Goal: Transaction & Acquisition: Obtain resource

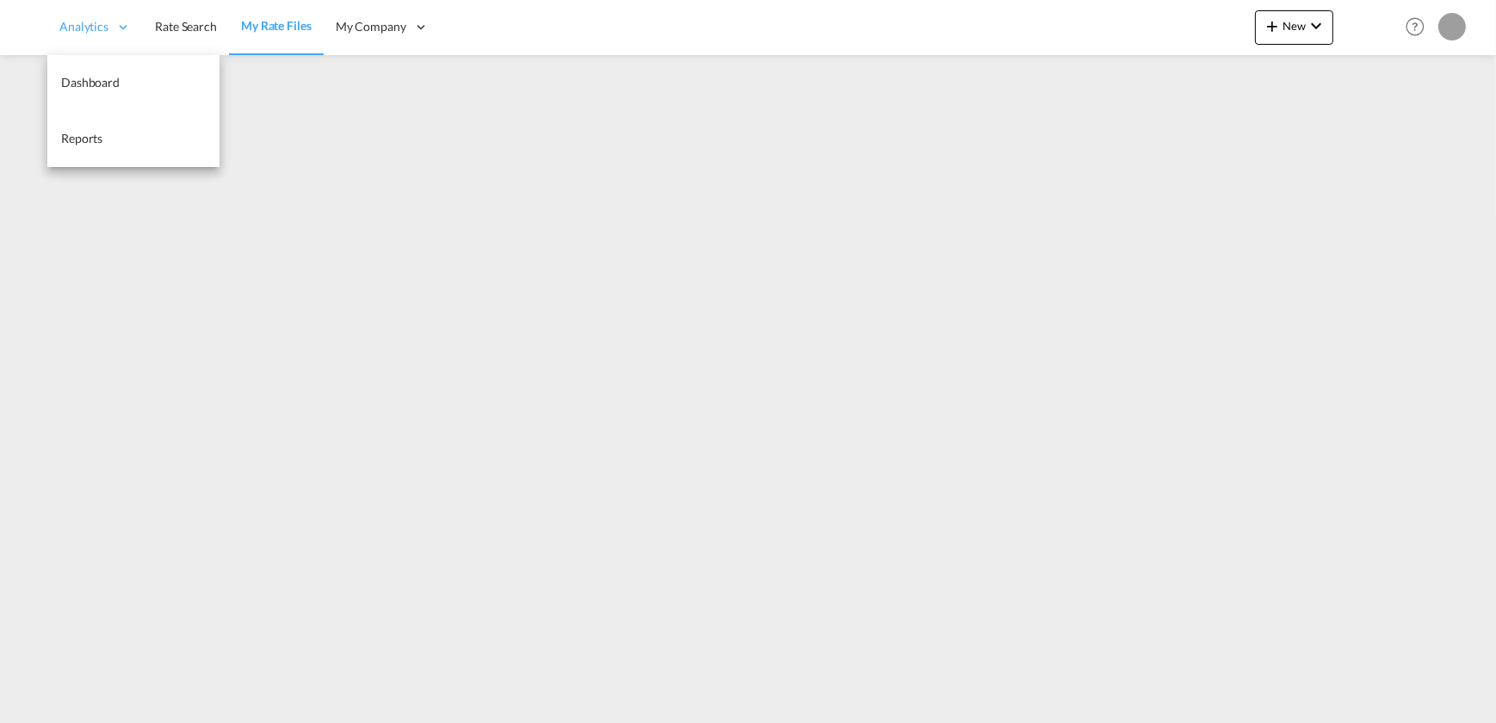
drag, startPoint x: 200, startPoint y: 26, endPoint x: 208, endPoint y: 46, distance: 21.6
click at [200, 26] on span "Rate Search" at bounding box center [186, 26] width 62 height 15
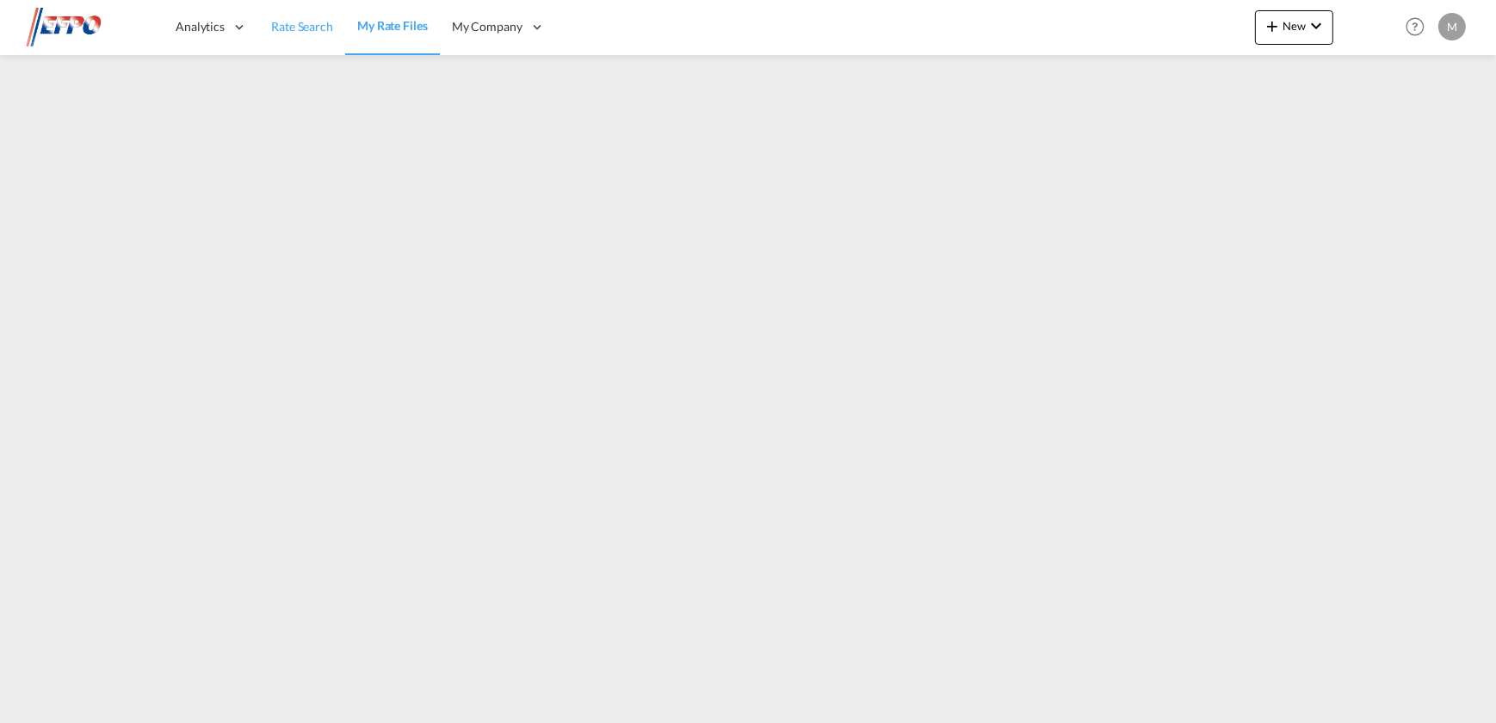
click at [303, 34] on link "Rate Search" at bounding box center [302, 27] width 86 height 56
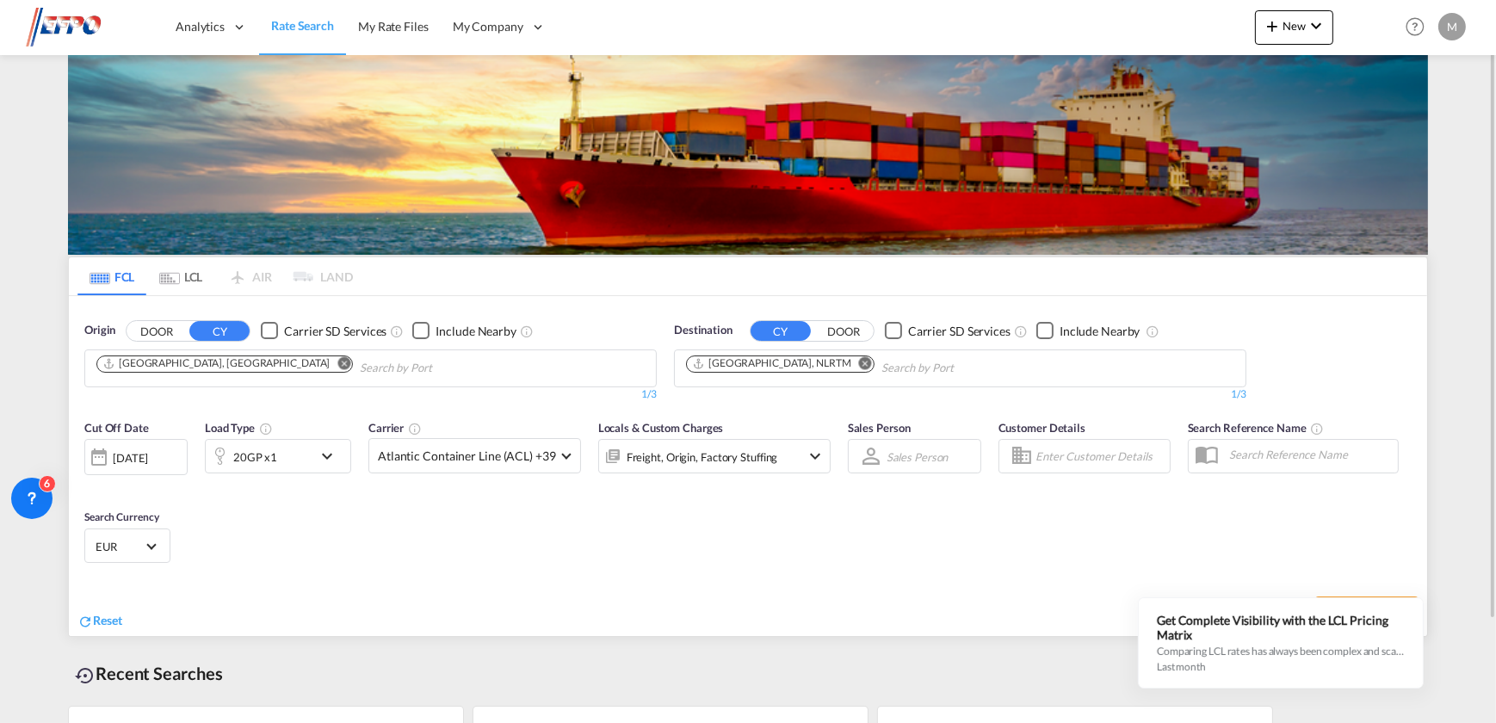
click at [338, 362] on md-icon "Remove" at bounding box center [344, 362] width 13 height 13
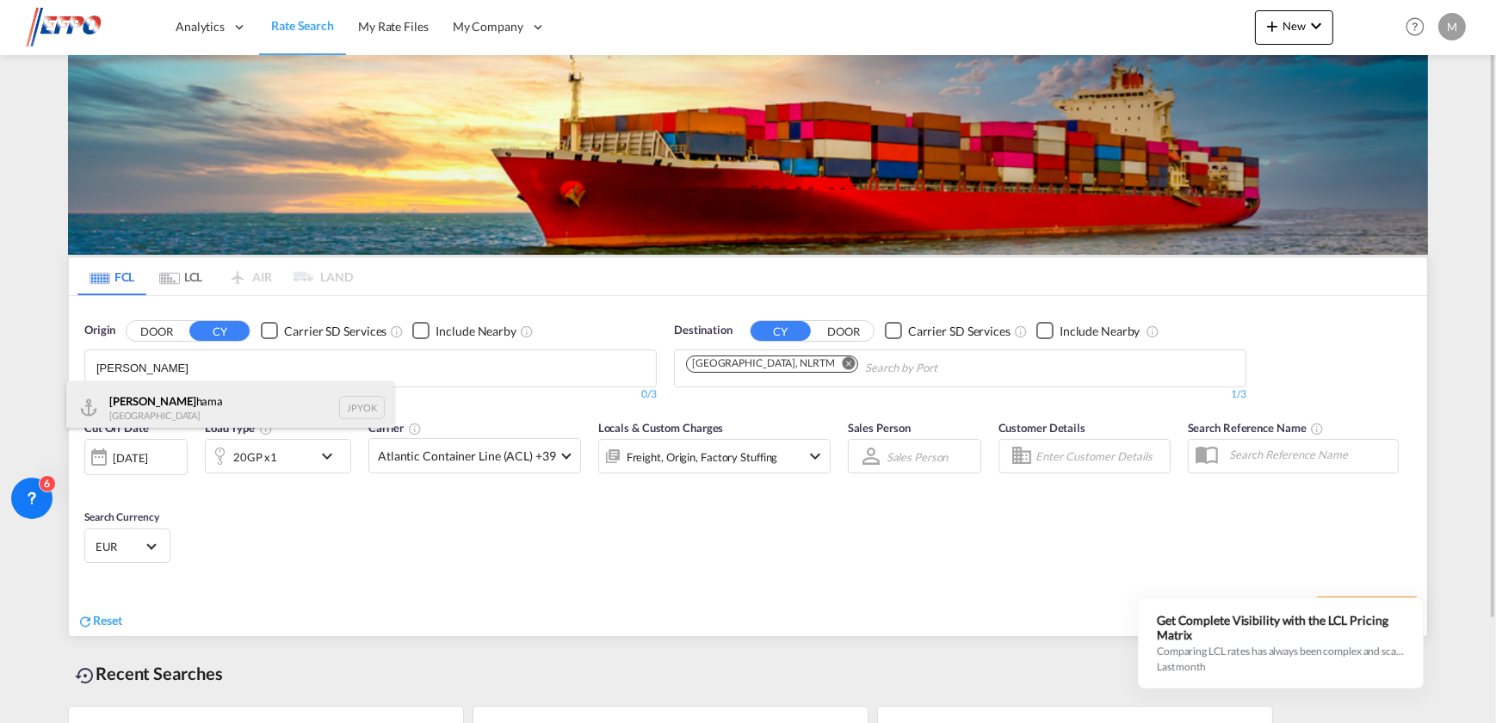
type input "[PERSON_NAME]"
click at [201, 401] on div "[PERSON_NAME] [GEOGRAPHIC_DATA] JPYOK" at bounding box center [229, 407] width 327 height 52
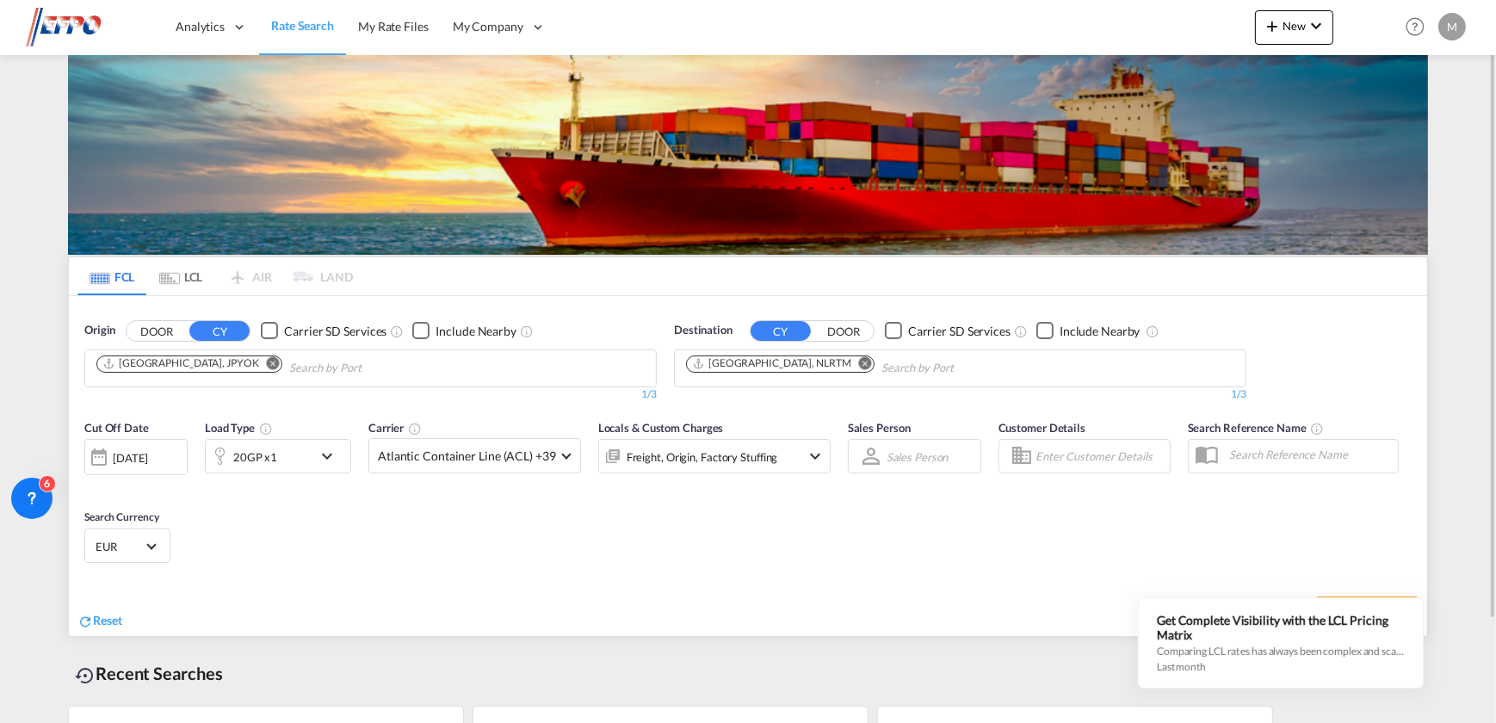
click at [264, 450] on div "20GP x1" at bounding box center [255, 457] width 44 height 24
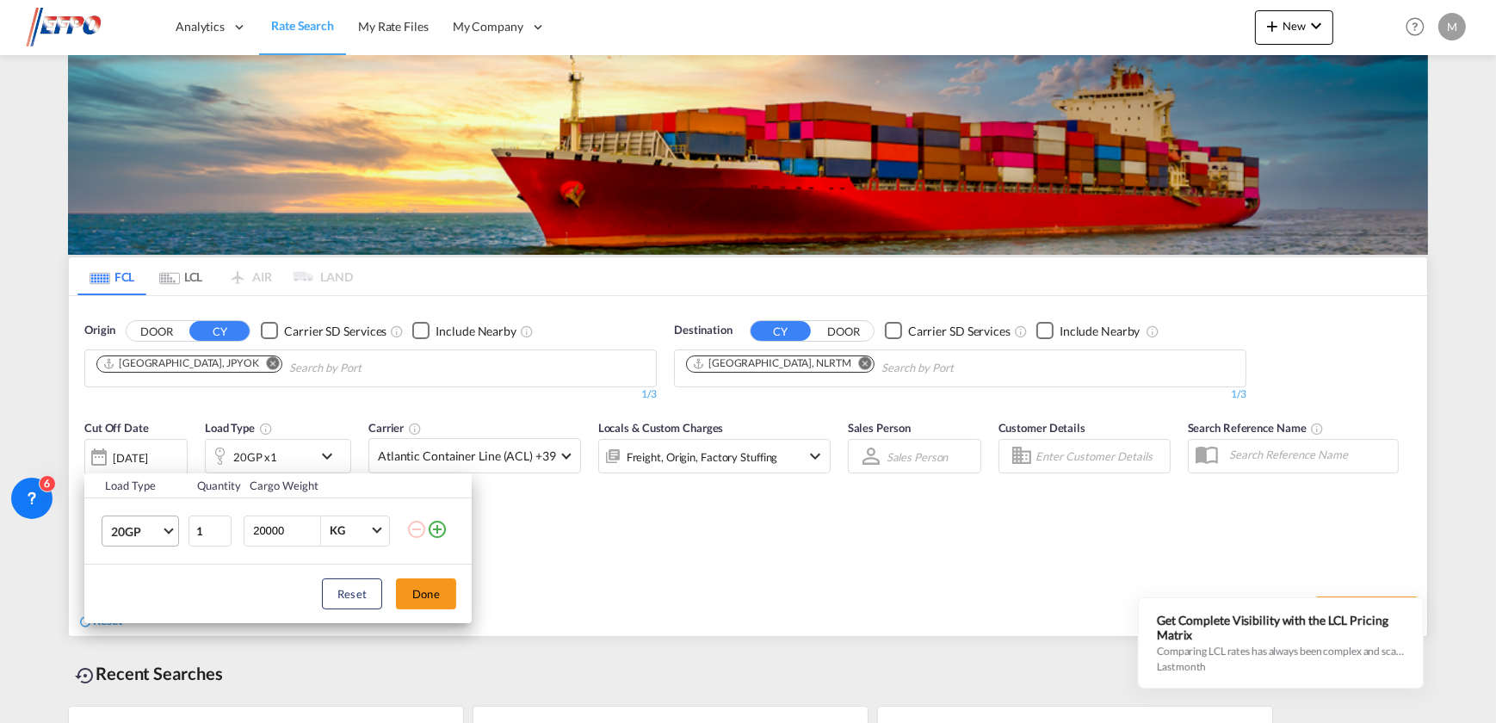
click at [137, 534] on span "20GP" at bounding box center [136, 531] width 50 height 17
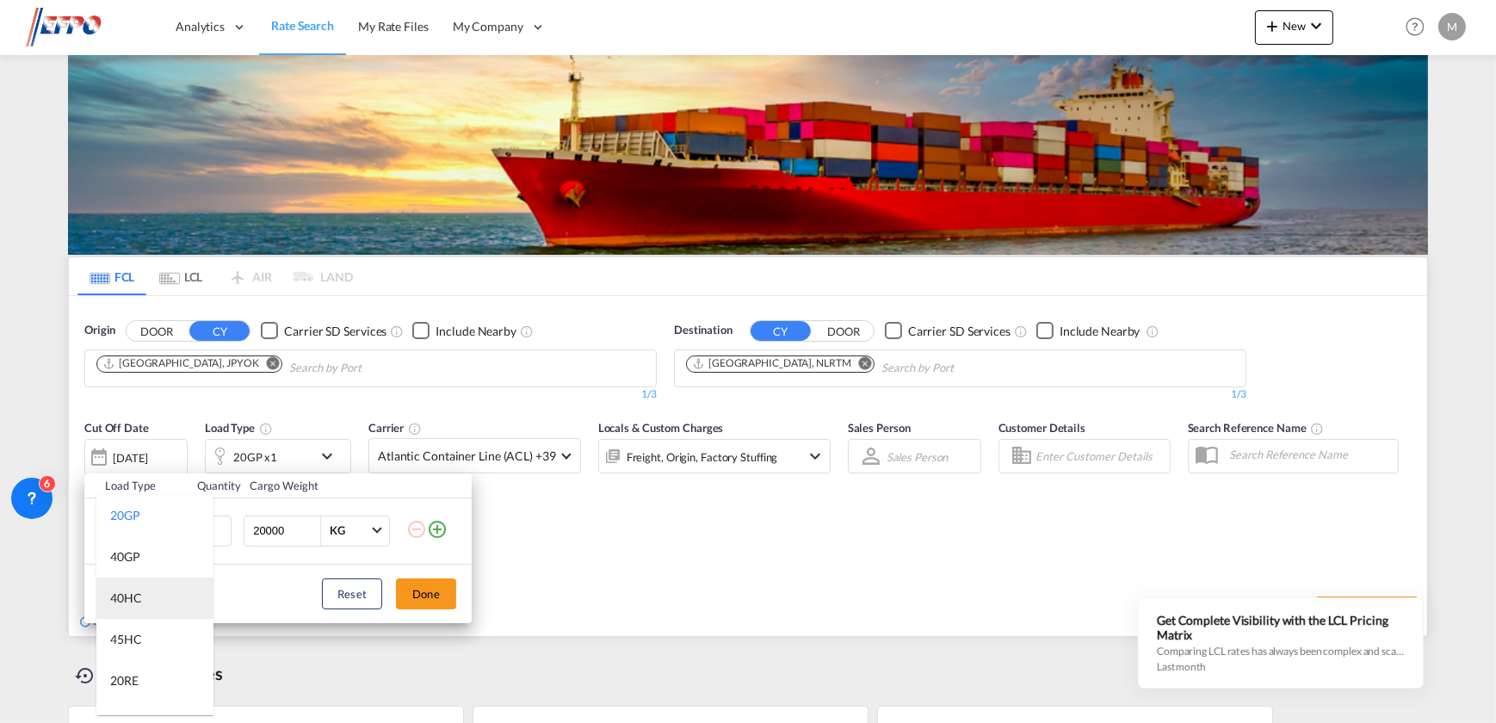
click at [158, 596] on md-option "40HC" at bounding box center [154, 598] width 117 height 41
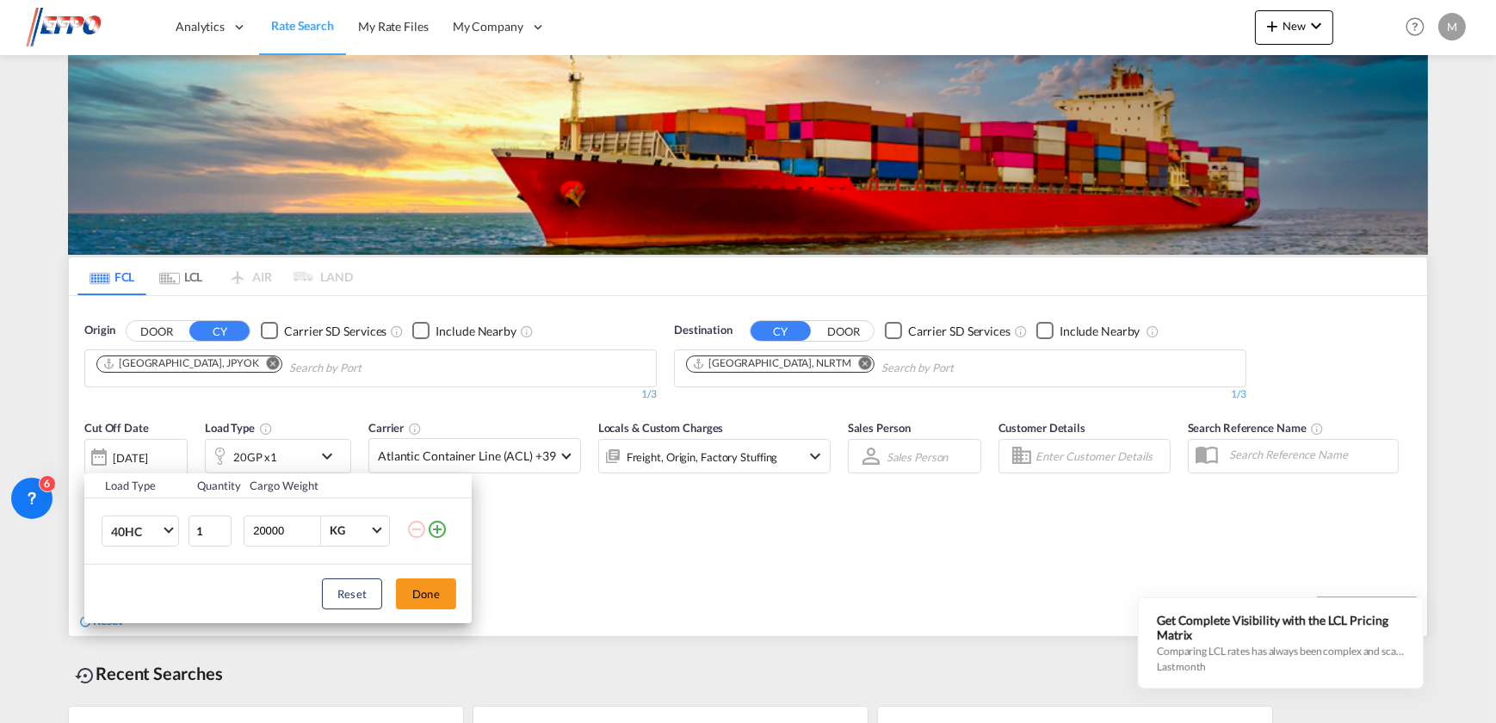
click at [389, 592] on div "Reset Done" at bounding box center [277, 594] width 387 height 59
click at [405, 592] on button "Done" at bounding box center [426, 593] width 60 height 31
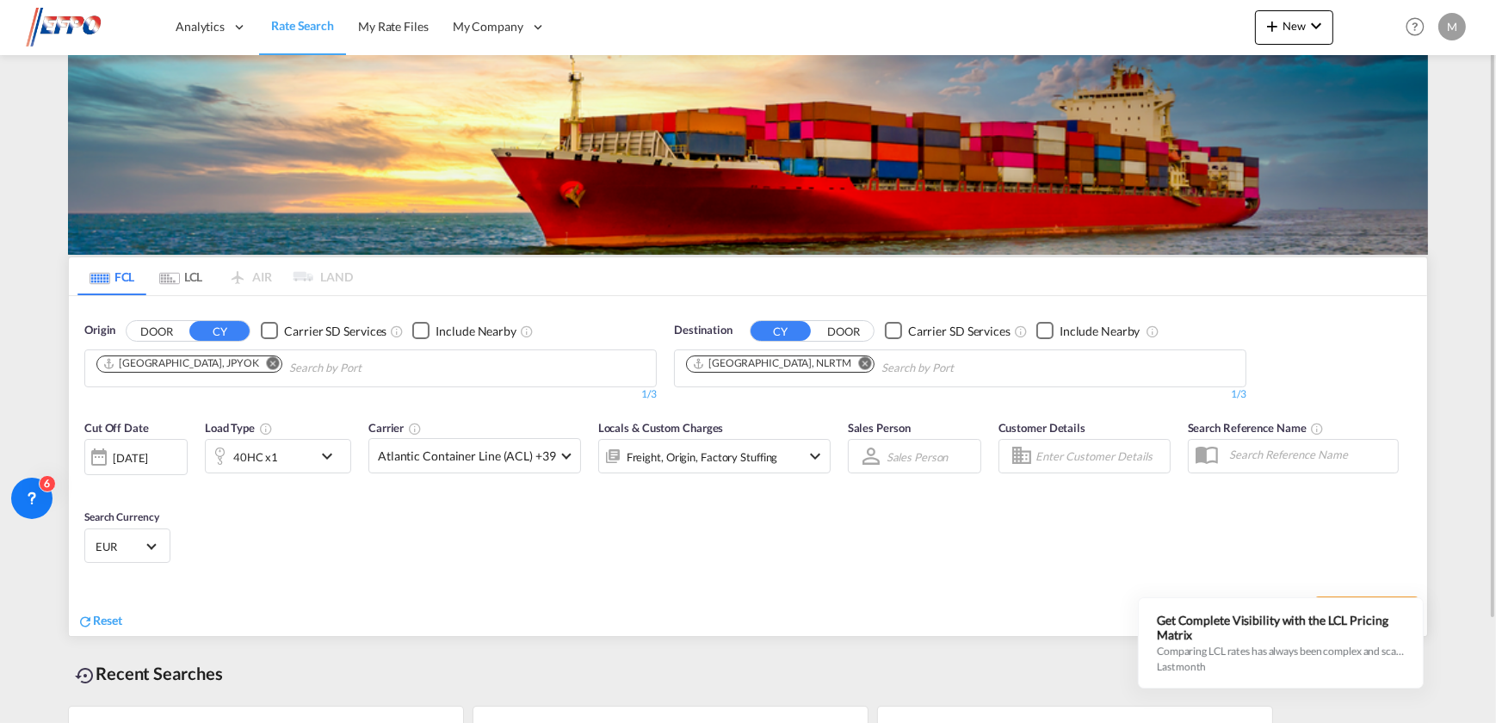
click at [148, 454] on div "[DATE]" at bounding box center [130, 457] width 35 height 15
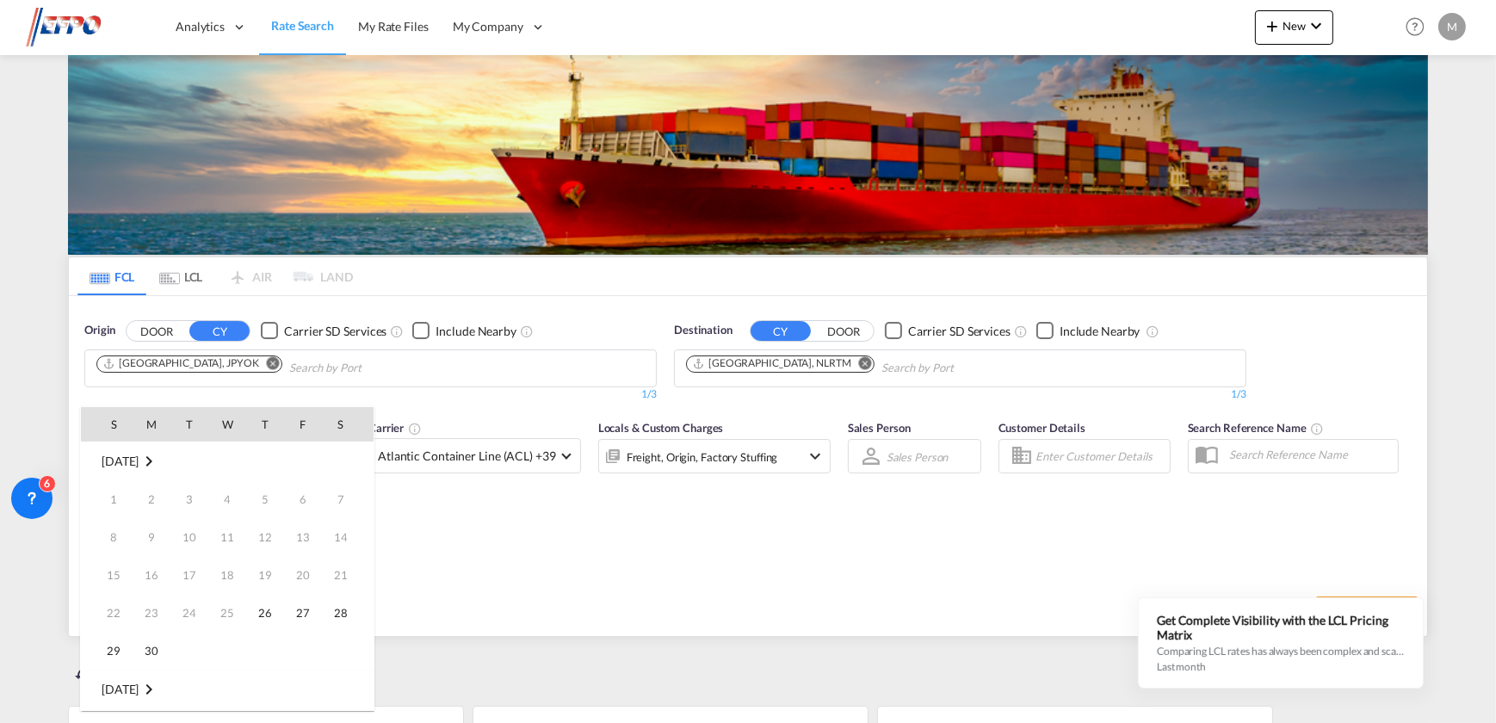
scroll to position [684, 0]
click at [750, 516] on div at bounding box center [748, 361] width 1496 height 723
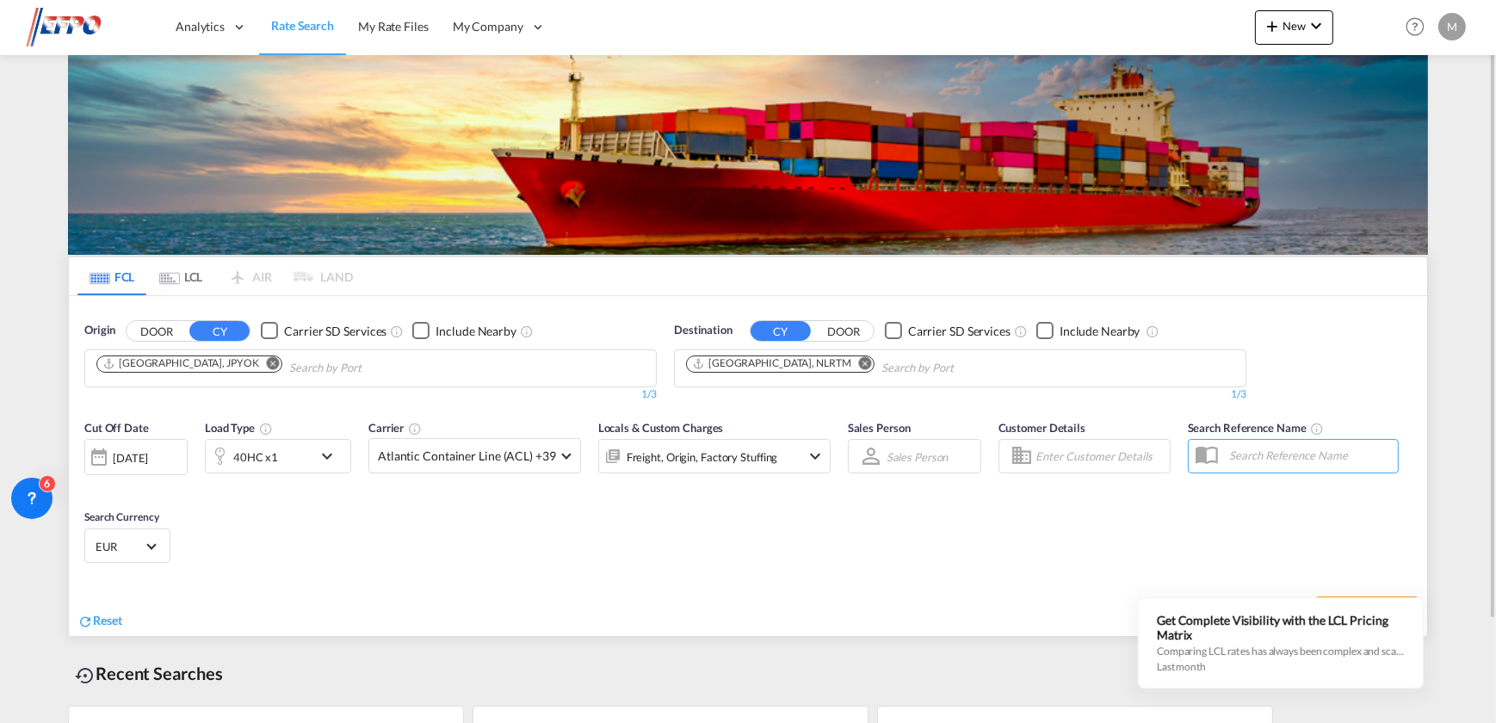
scroll to position [121, 0]
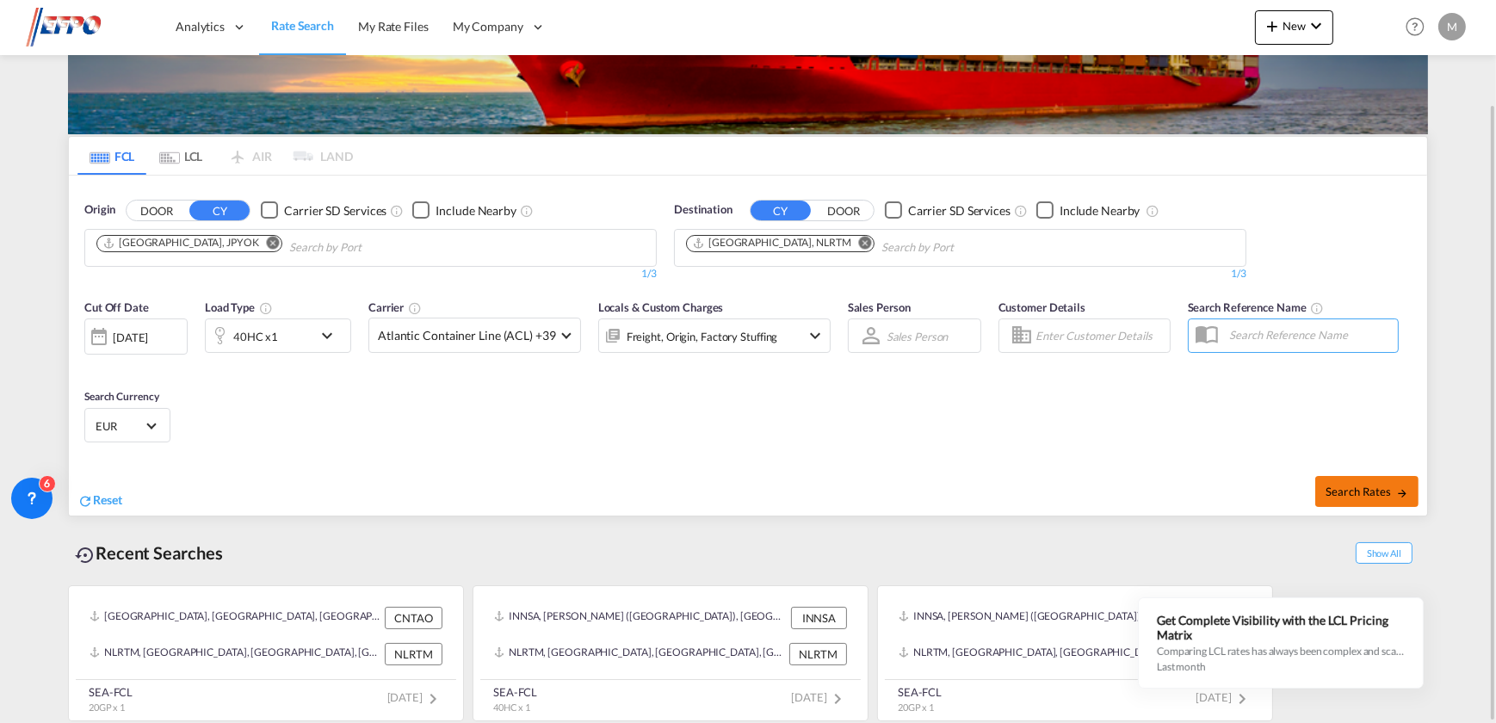
click at [1360, 485] on span "Search Rates" at bounding box center [1367, 492] width 83 height 14
type input "JPYOK to NLRTM / [DATE]"
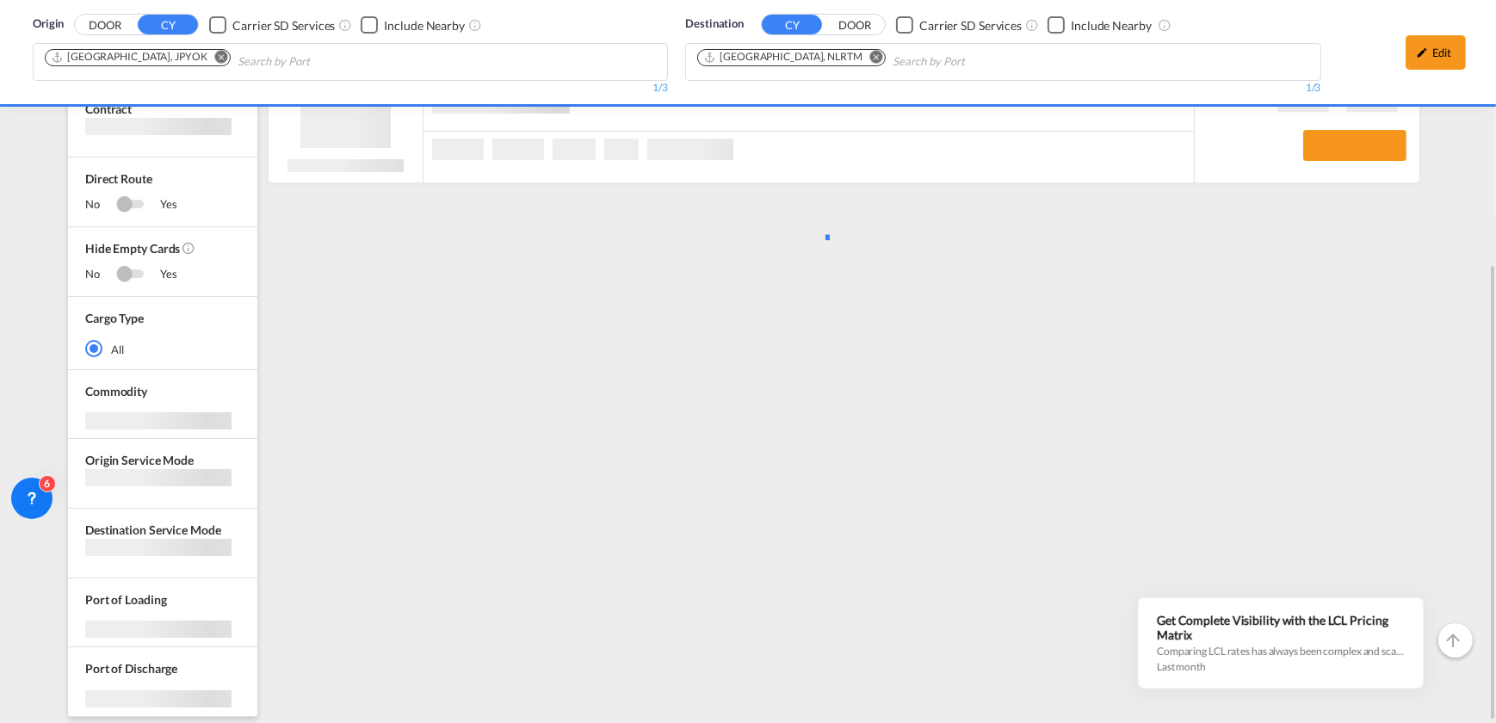
scroll to position [27, 0]
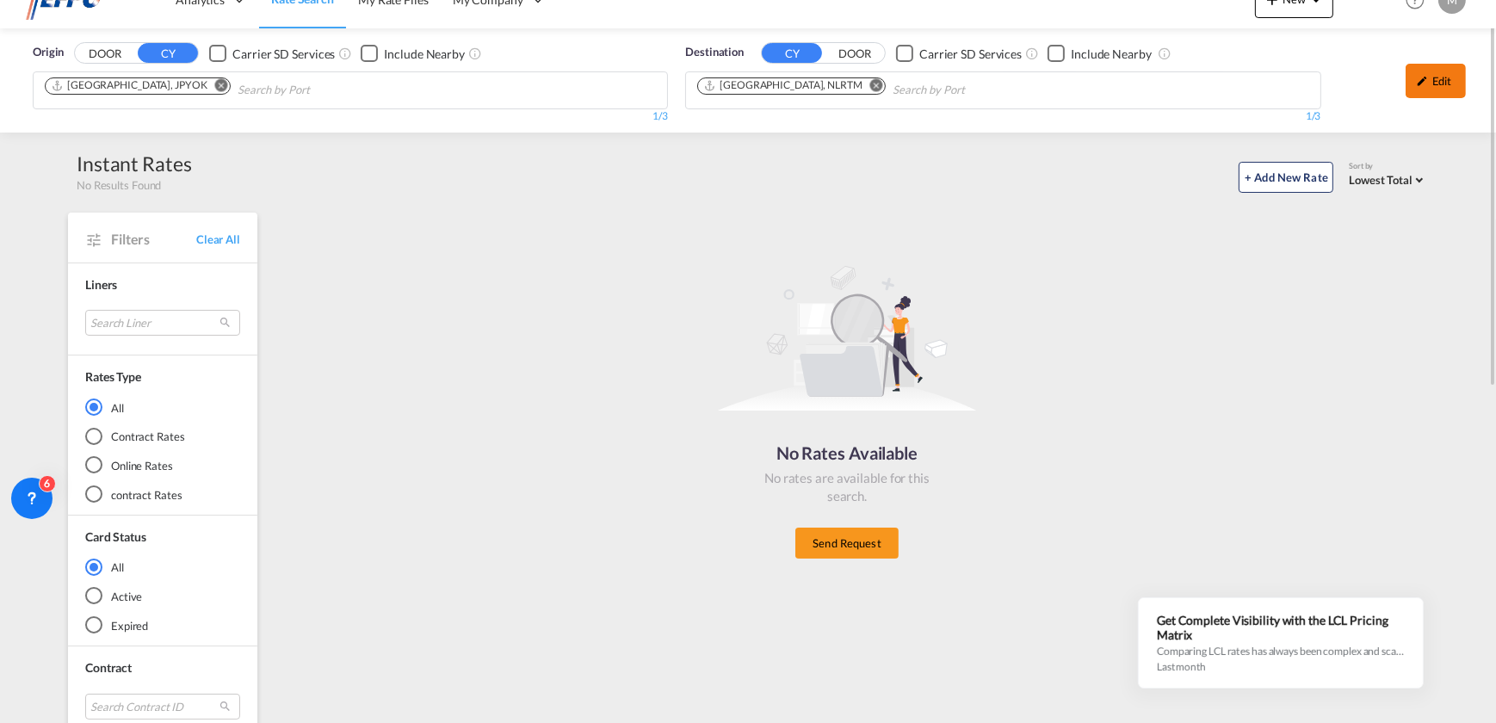
click at [1458, 84] on div "Edit" at bounding box center [1436, 81] width 60 height 34
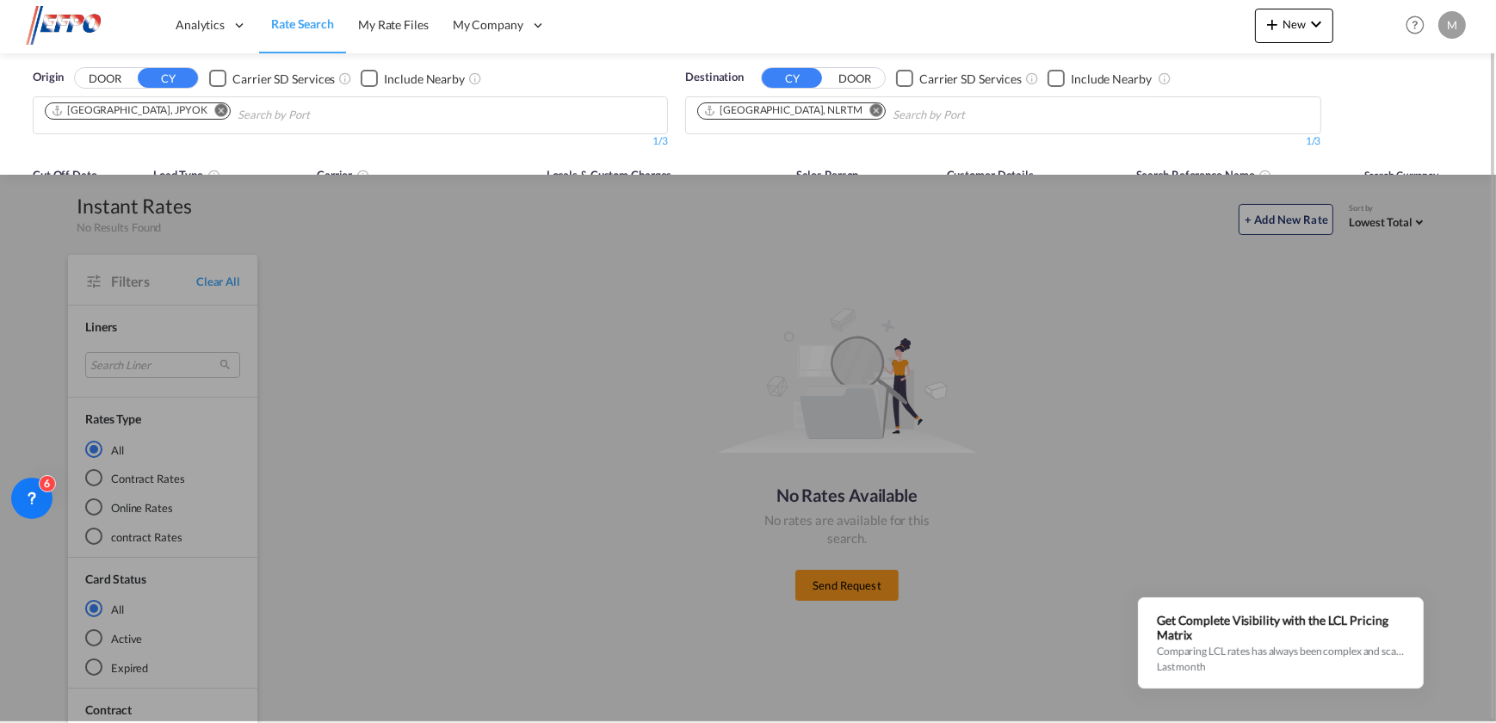
scroll to position [0, 0]
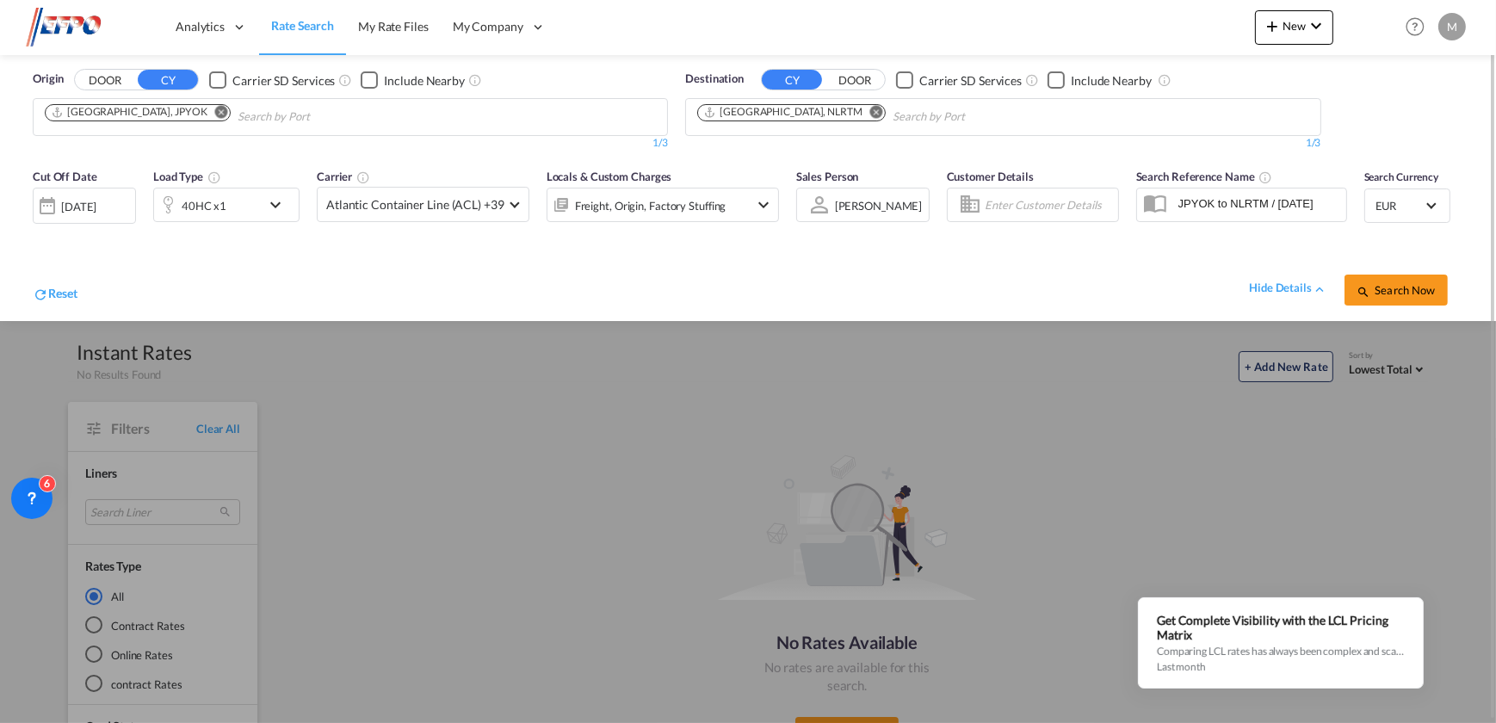
click at [72, 219] on md-input-container "[DATE] [DATE]" at bounding box center [84, 201] width 103 height 34
click at [85, 203] on div "[DATE]" at bounding box center [78, 206] width 35 height 15
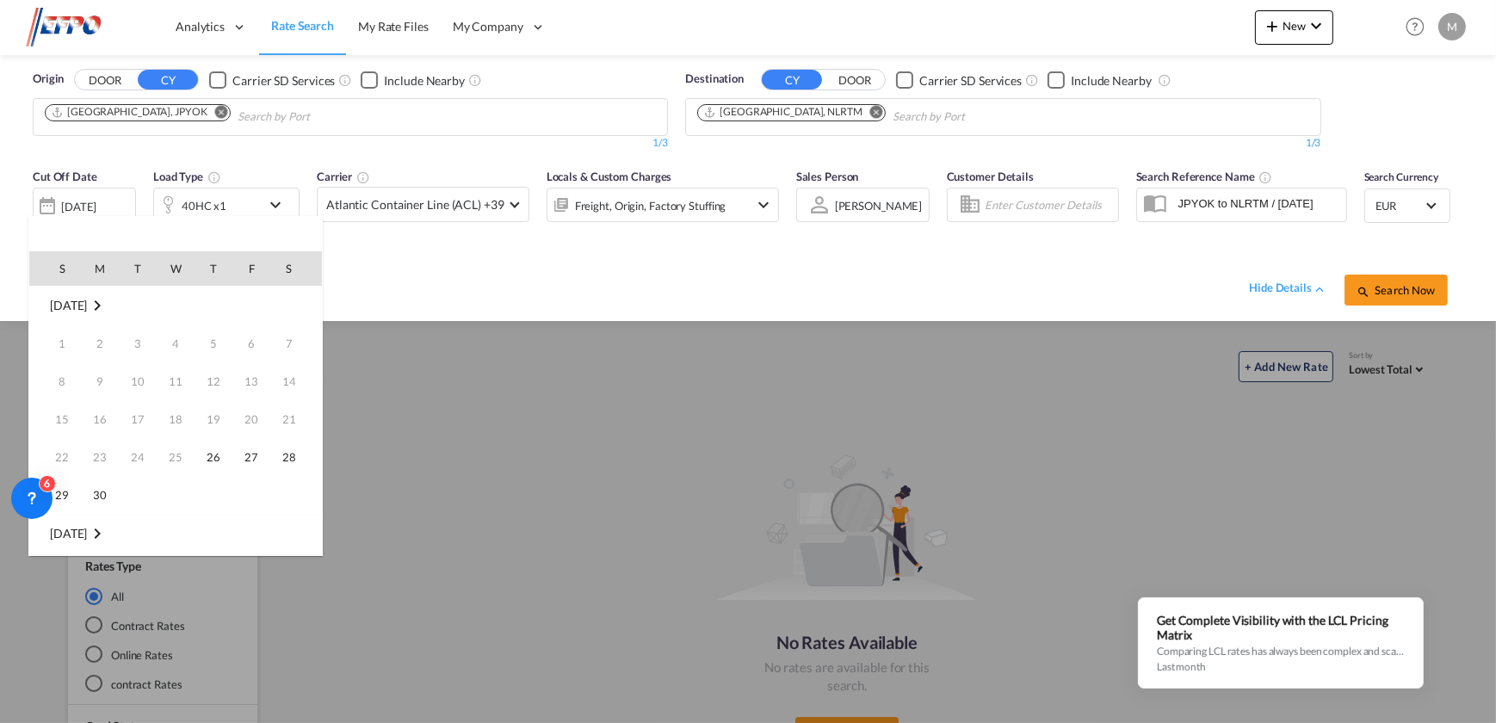
scroll to position [684, 0]
click at [181, 545] on span "1" at bounding box center [175, 533] width 34 height 34
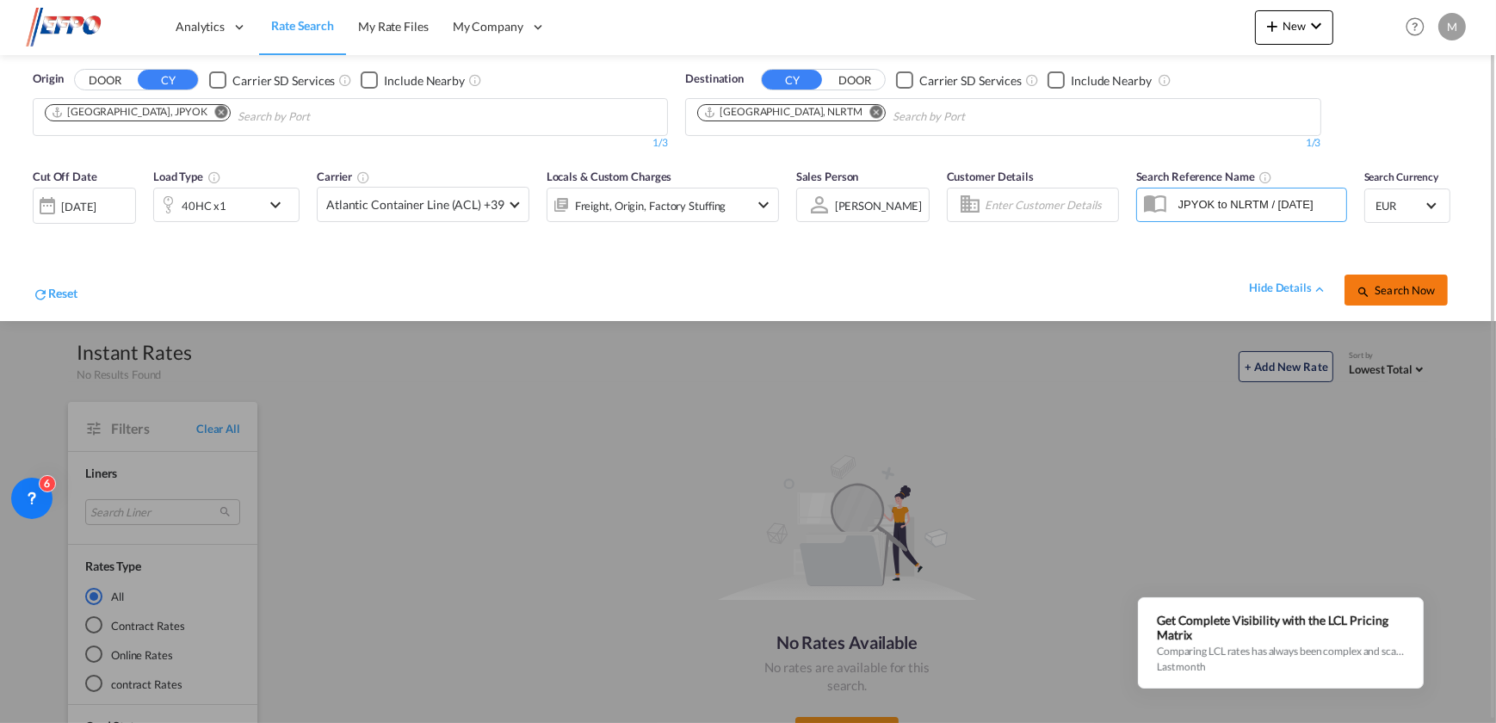
click at [1374, 283] on span "Search Now" at bounding box center [1396, 290] width 78 height 14
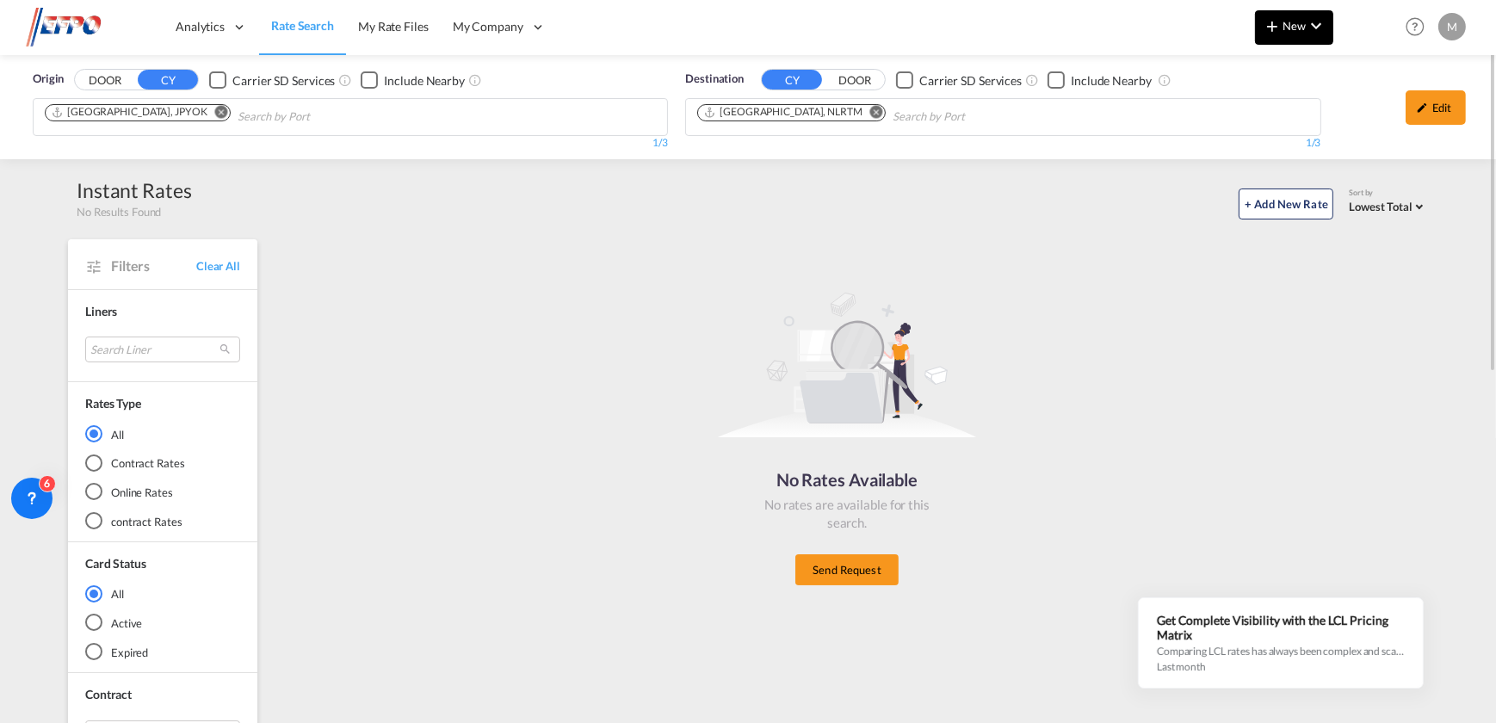
click at [1323, 16] on md-icon "icon-chevron-down" at bounding box center [1316, 25] width 21 height 21
click at [1315, 65] on md-icon "icon-chevron-right" at bounding box center [1318, 74] width 21 height 21
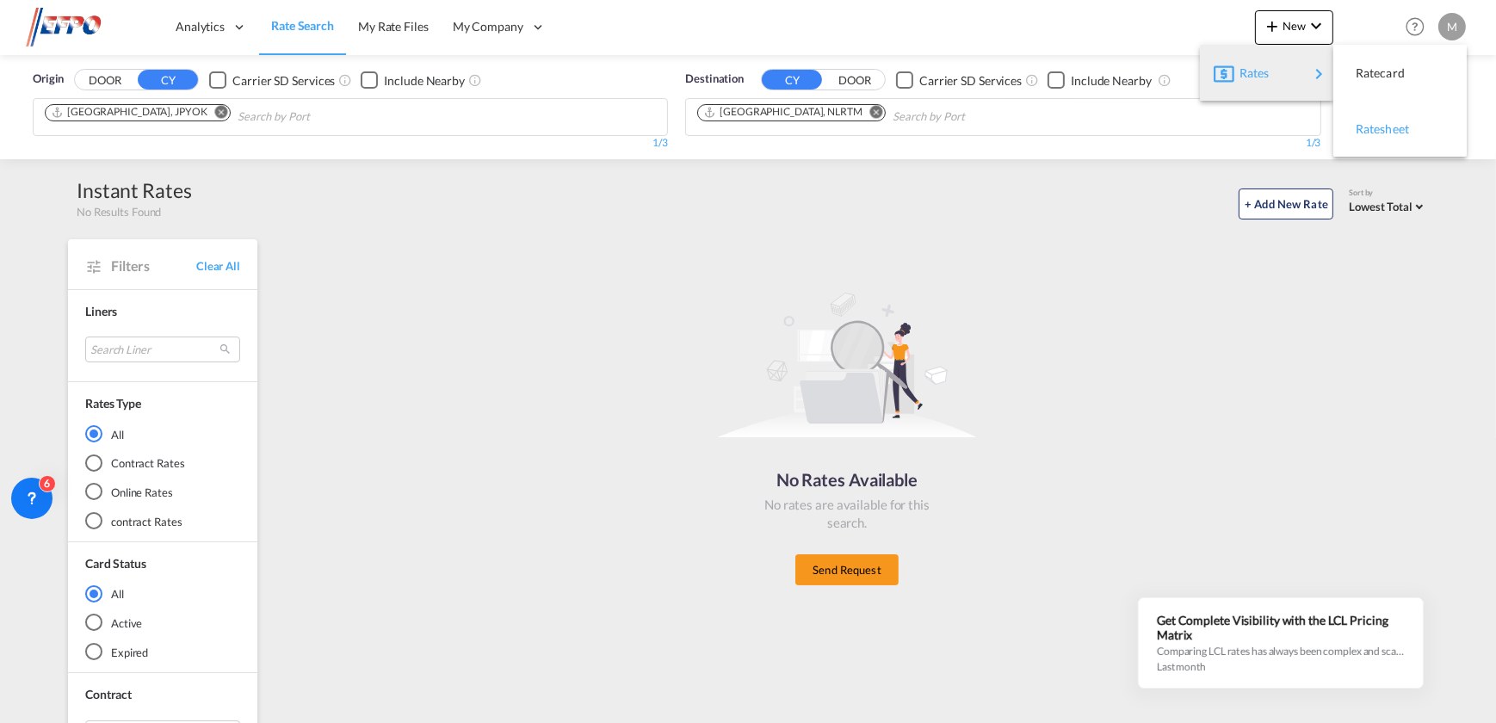
click at [1375, 123] on span "Ratesheet" at bounding box center [1365, 129] width 19 height 34
